Goal: Task Accomplishment & Management: Use online tool/utility

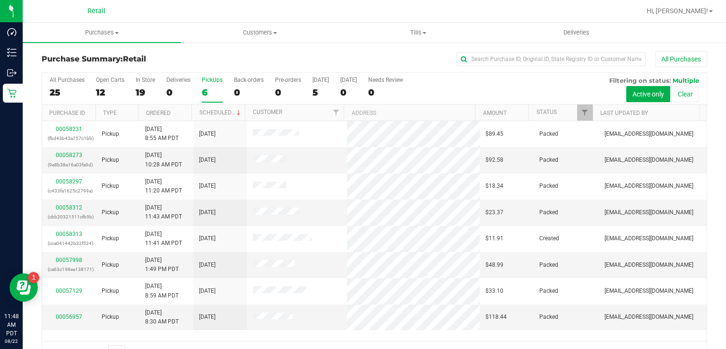
click at [210, 78] on div "PickUps" at bounding box center [212, 80] width 21 height 7
click at [0, 0] on input "PickUps 6" at bounding box center [0, 0] width 0 height 0
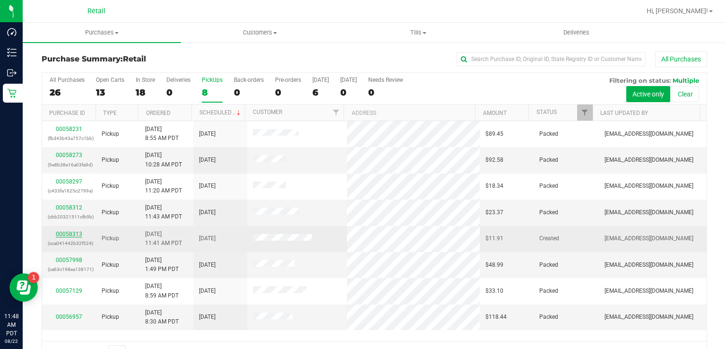
click at [72, 235] on link "00058313" at bounding box center [69, 234] width 26 height 7
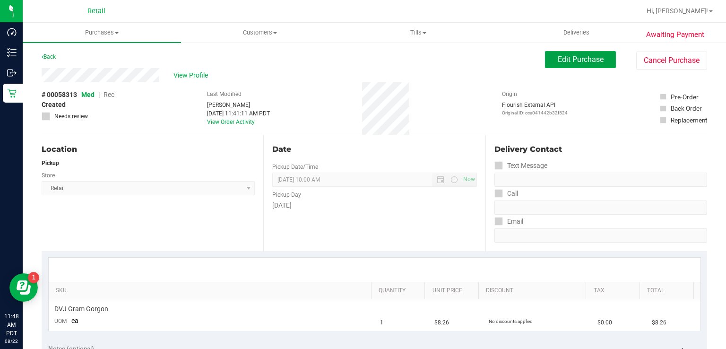
click at [576, 55] on span "Edit Purchase" at bounding box center [581, 59] width 46 height 9
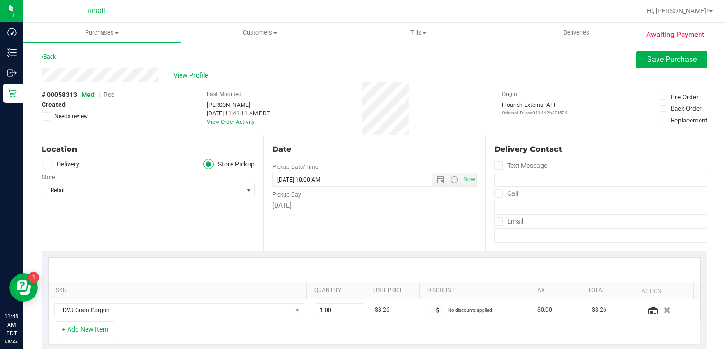
click at [108, 96] on span "Rec" at bounding box center [109, 95] width 11 height 8
click at [637, 66] on button "Save Purchase" at bounding box center [672, 59] width 71 height 17
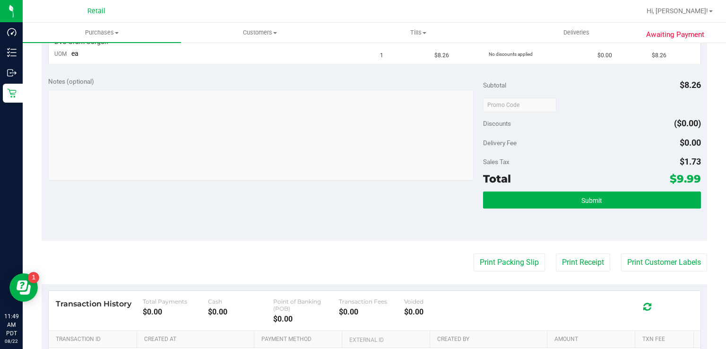
scroll to position [275, 0]
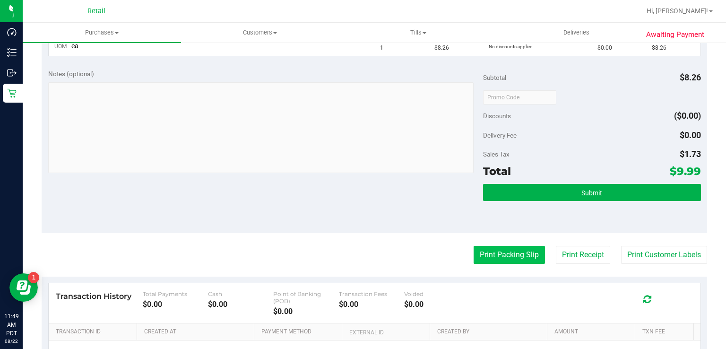
click at [491, 258] on button "Print Packing Slip" at bounding box center [509, 255] width 71 height 18
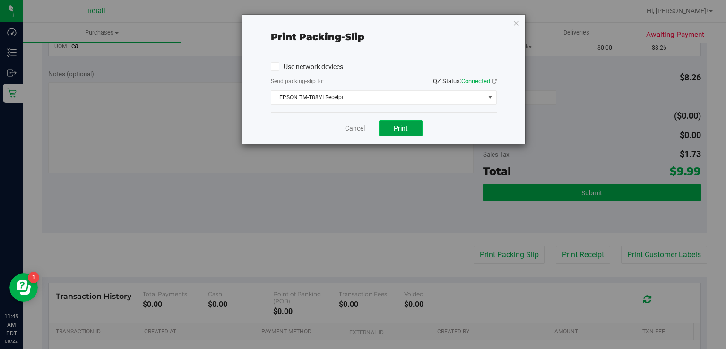
click at [401, 125] on span "Print" at bounding box center [401, 128] width 14 height 8
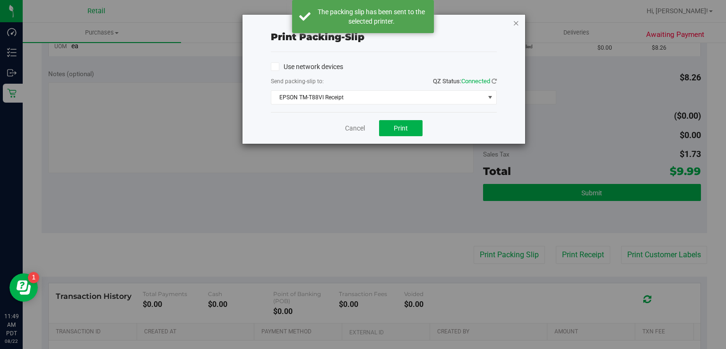
click at [519, 22] on icon "button" at bounding box center [516, 22] width 7 height 11
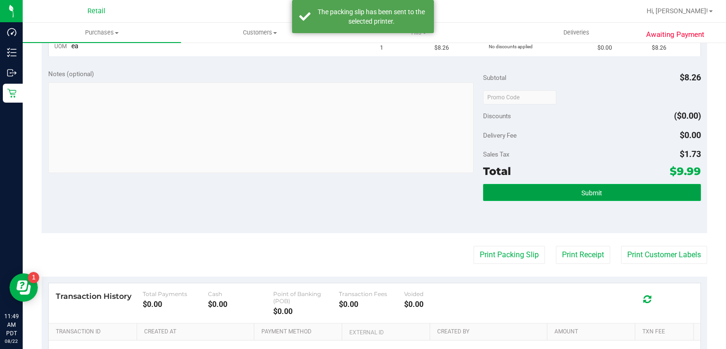
click at [562, 186] on button "Submit" at bounding box center [592, 192] width 218 height 17
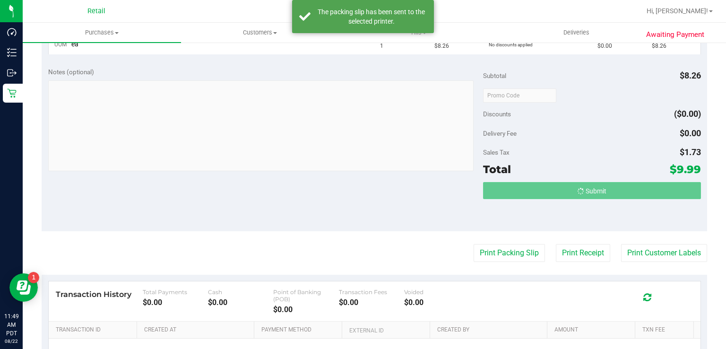
scroll to position [262, 0]
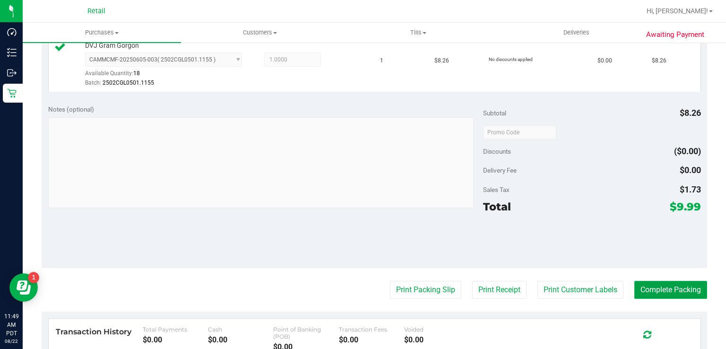
click at [681, 296] on button "Complete Packing" at bounding box center [671, 290] width 73 height 18
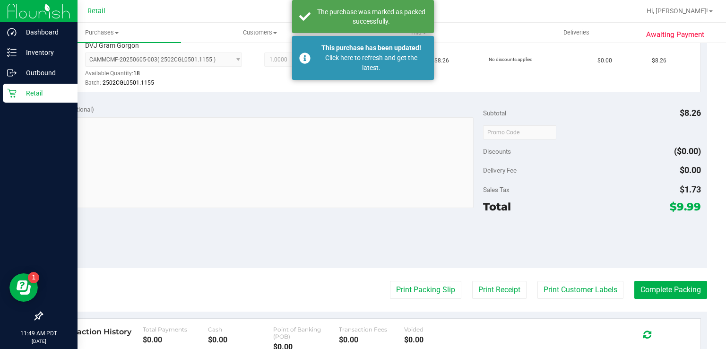
click at [13, 95] on icon at bounding box center [11, 93] width 9 height 9
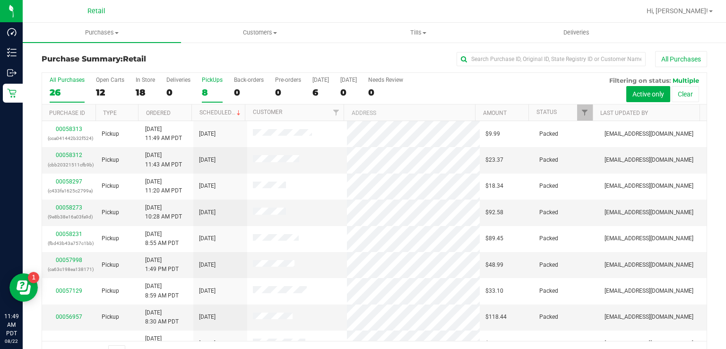
click at [207, 86] on label "PickUps 8" at bounding box center [212, 90] width 21 height 26
click at [0, 0] on input "PickUps 8" at bounding box center [0, 0] width 0 height 0
